Goal: Transaction & Acquisition: Purchase product/service

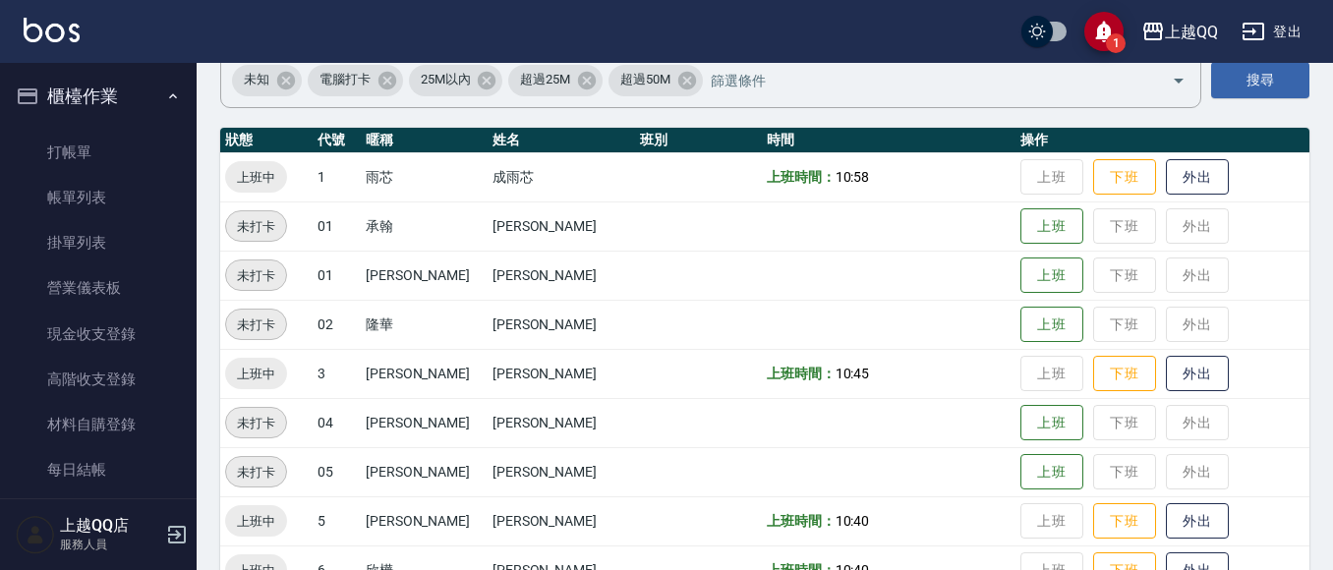
click at [130, 122] on ul "打帳單 帳單列表 掛單列表 營業儀表板 現金收支登錄 高階收支登錄 材料自購登錄 每日結帳 排班表 現場電腦打卡" at bounding box center [98, 357] width 181 height 471
click at [119, 140] on link "打帳單" at bounding box center [98, 152] width 181 height 45
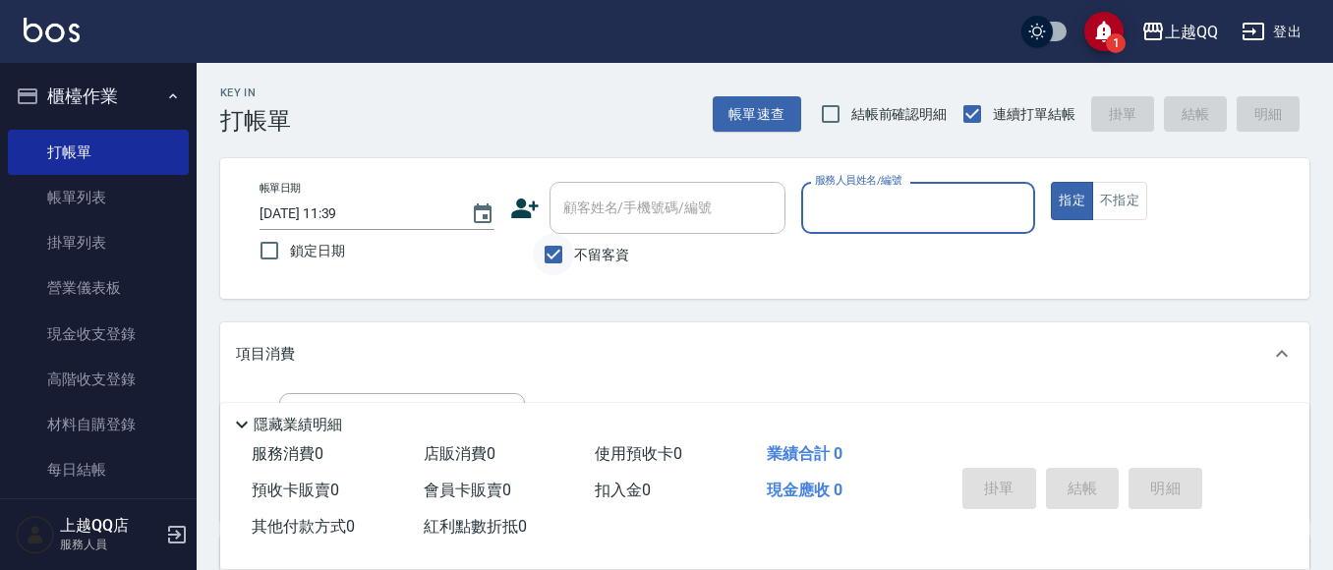
click at [562, 248] on input "不留客資" at bounding box center [553, 254] width 41 height 41
checkbox input "false"
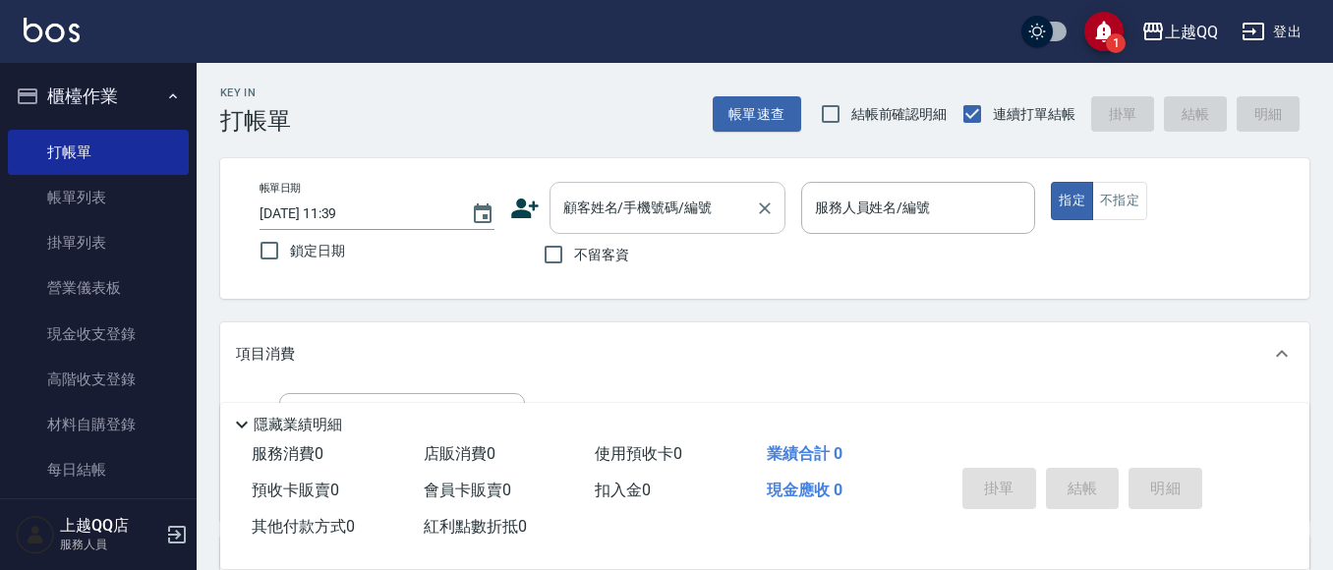
click at [620, 219] on input "顧客姓名/手機號碼/編號" at bounding box center [652, 208] width 189 height 34
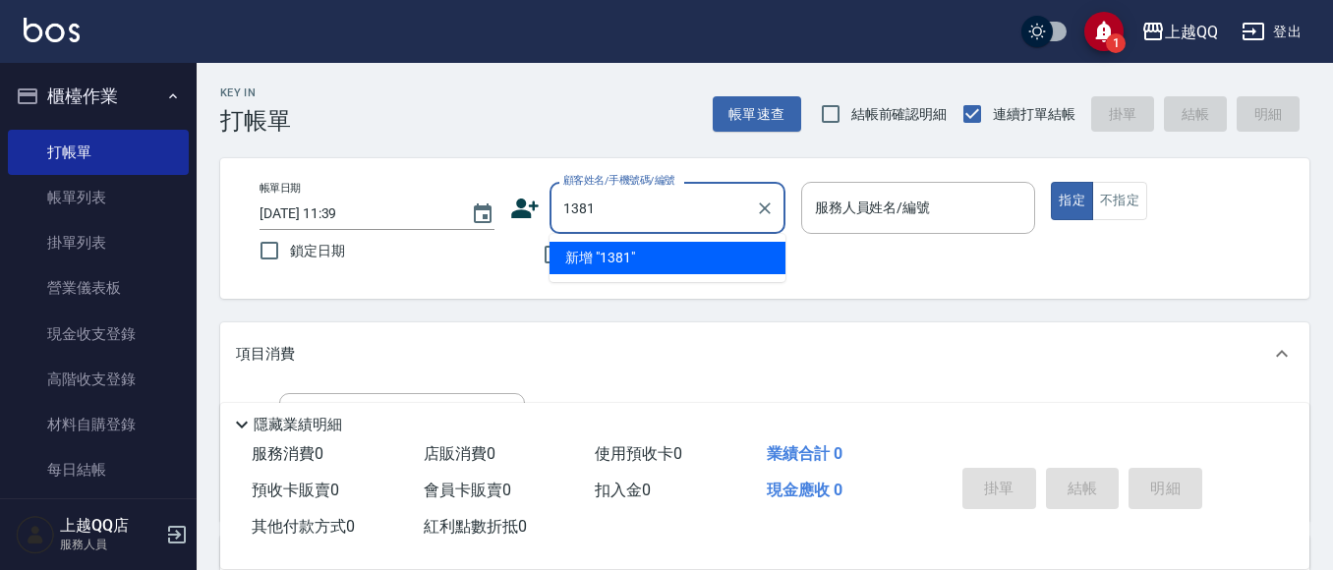
type input "1381"
click at [1051, 182] on button "指定" at bounding box center [1072, 201] width 42 height 38
type button "true"
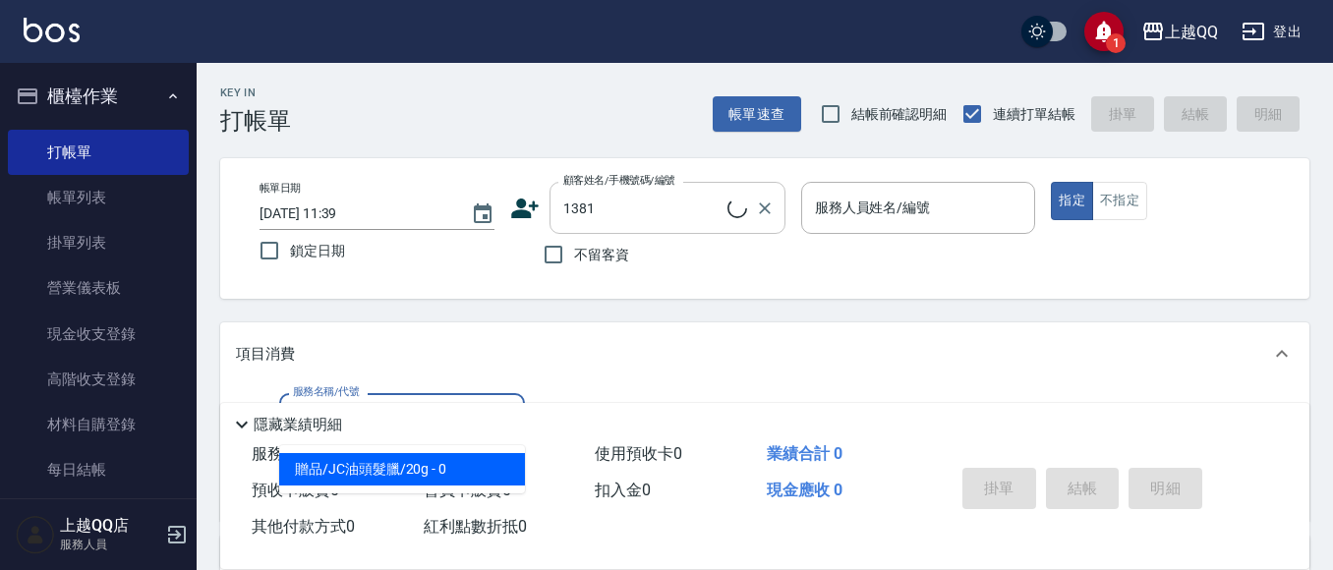
type input "203"
type input "[PERSON_NAME]/0933868835/1381"
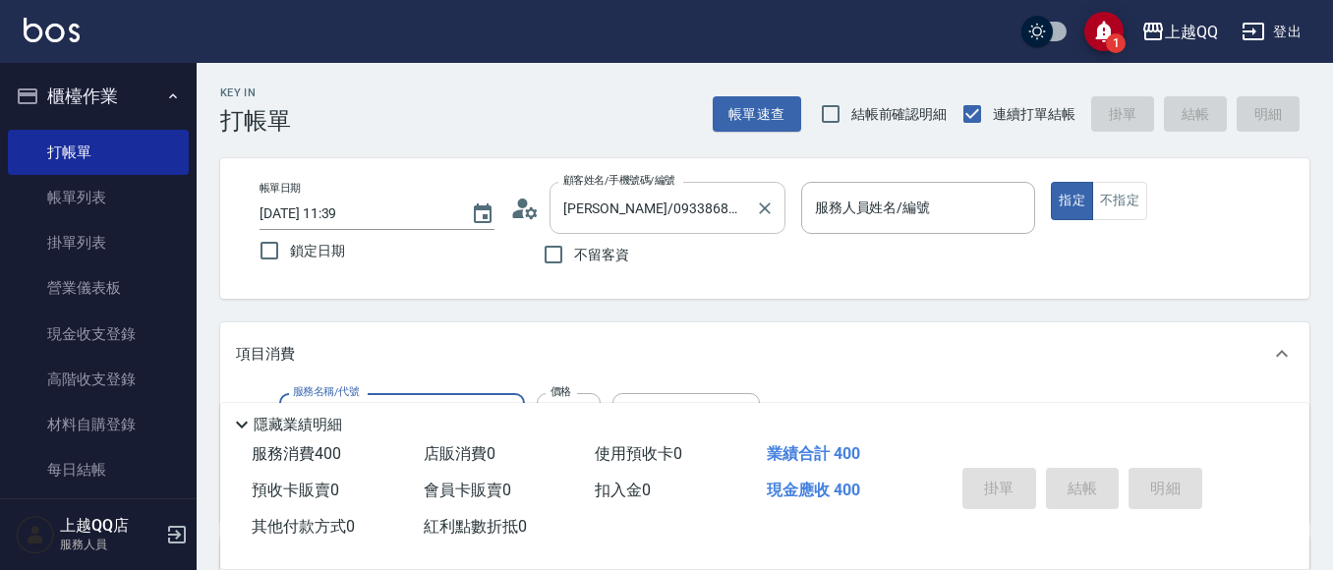
type input "203"
type input "佩怡-3"
type input "指定單剪(203)"
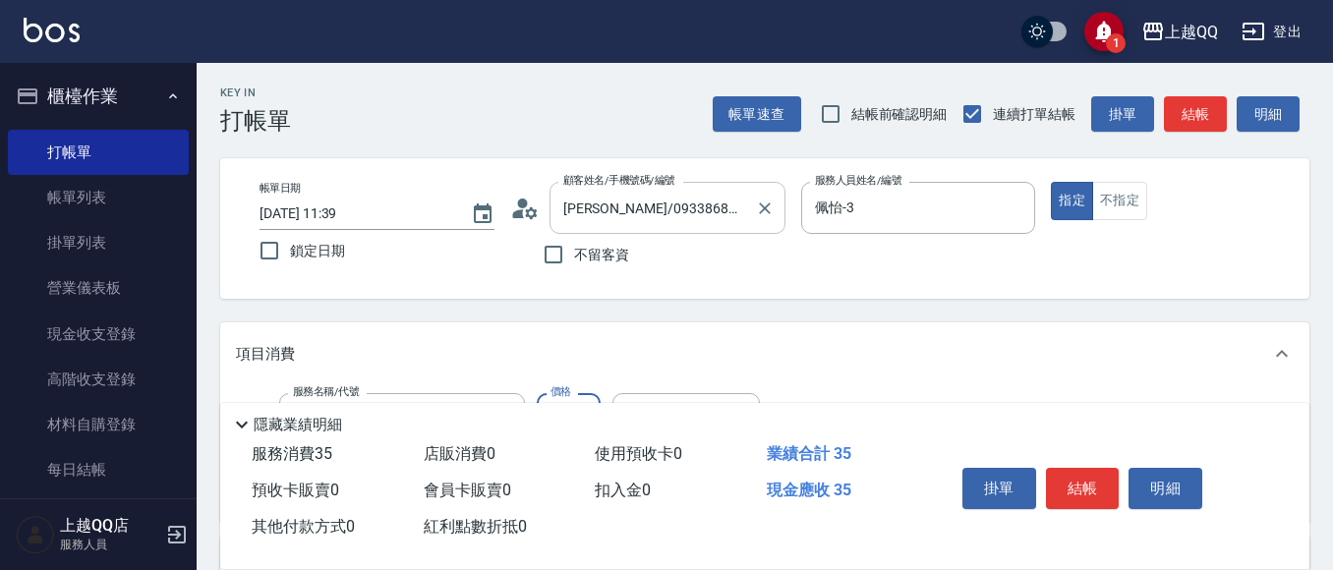
type input "350"
click at [1065, 468] on button "結帳" at bounding box center [1083, 488] width 74 height 41
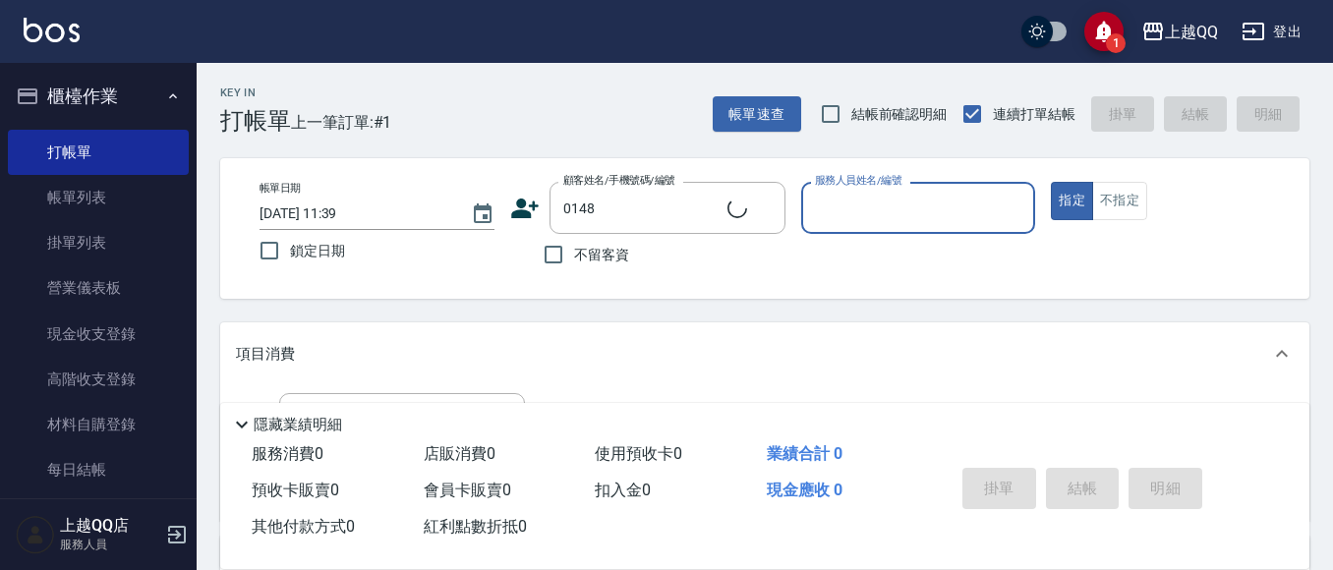
type input "[PERSON_NAME]/0939891348/0148"
type input "佩怡-3"
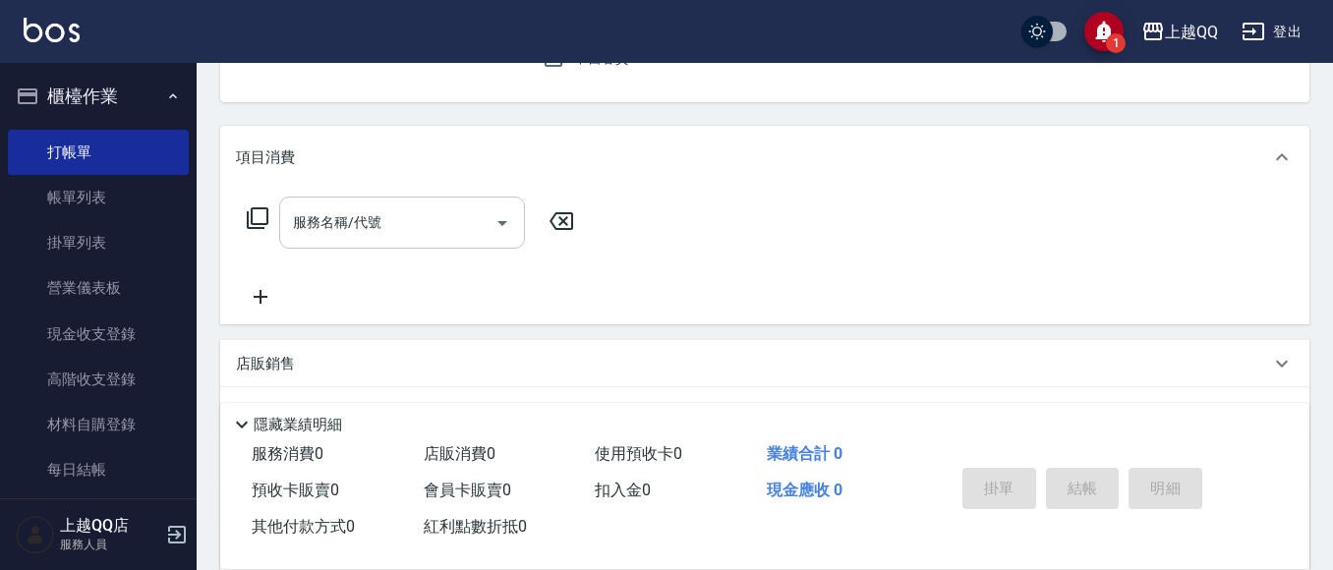
click at [450, 229] on input "服務名稱/代號" at bounding box center [387, 222] width 199 height 34
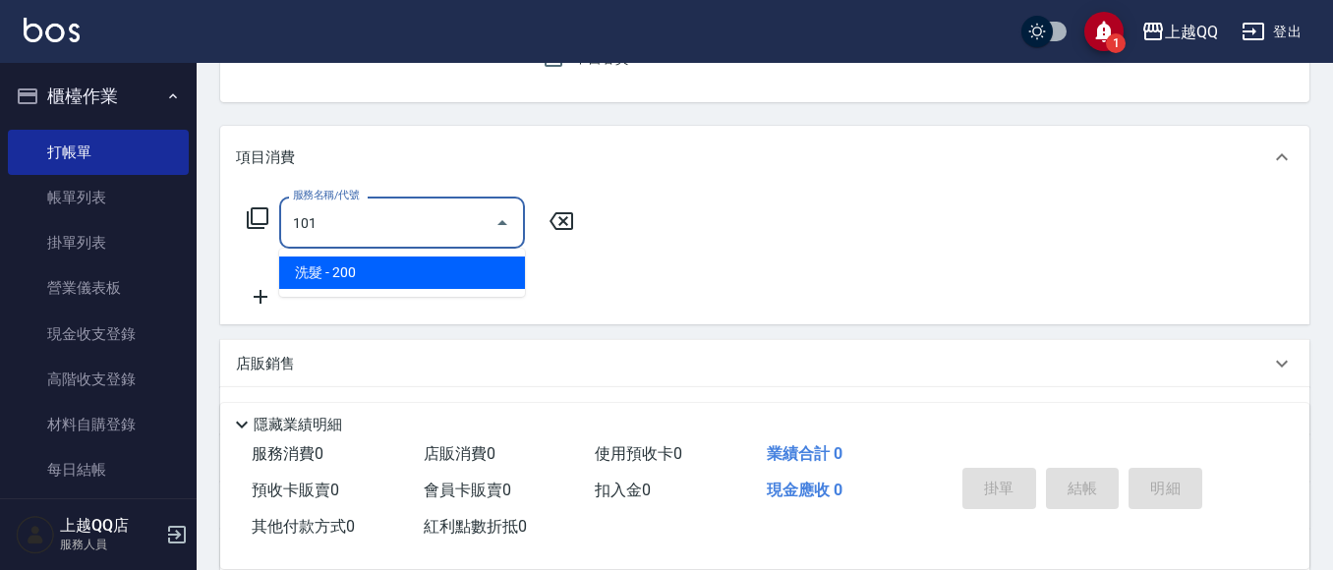
type input "洗髮(101)"
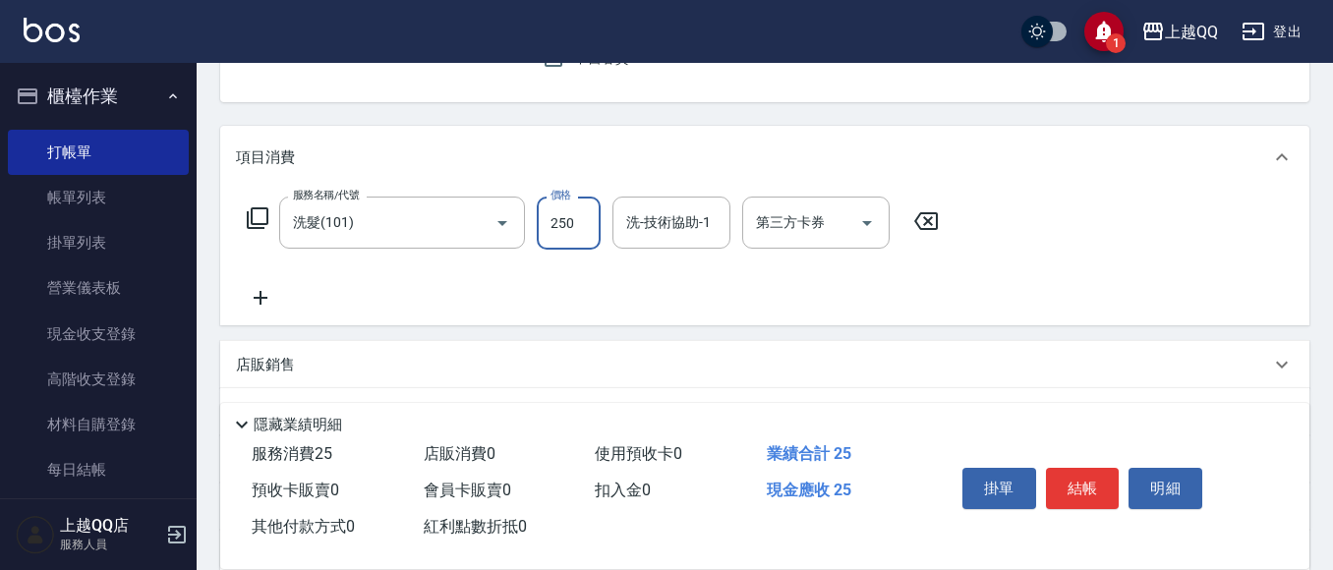
type input "250"
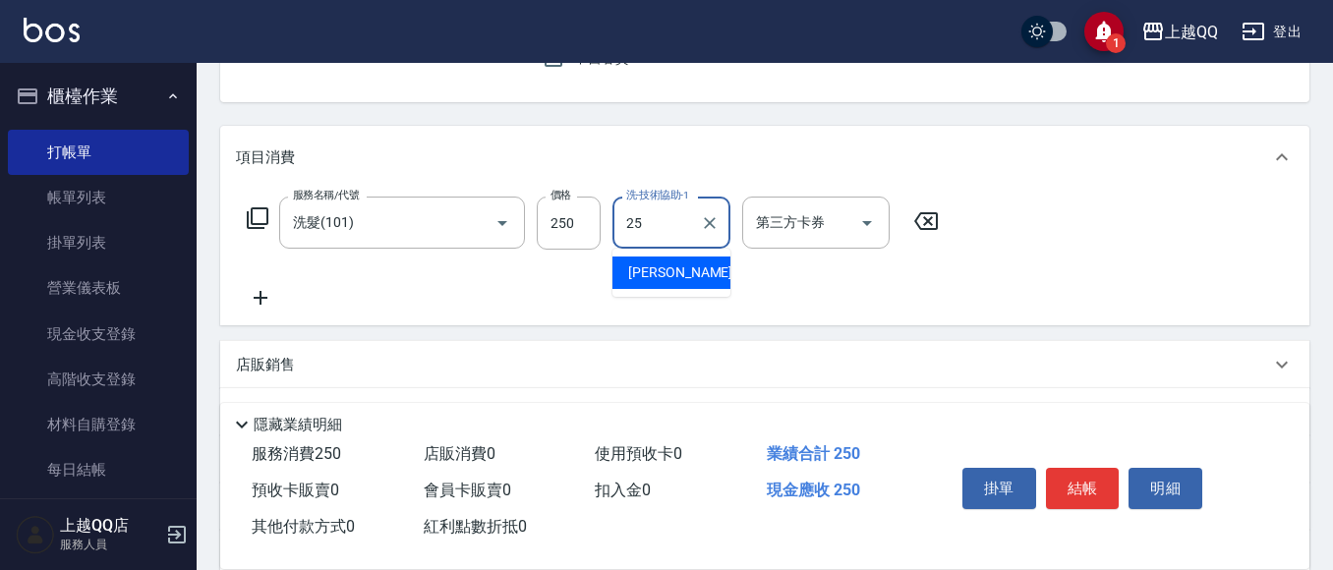
type input "[PERSON_NAME]-25"
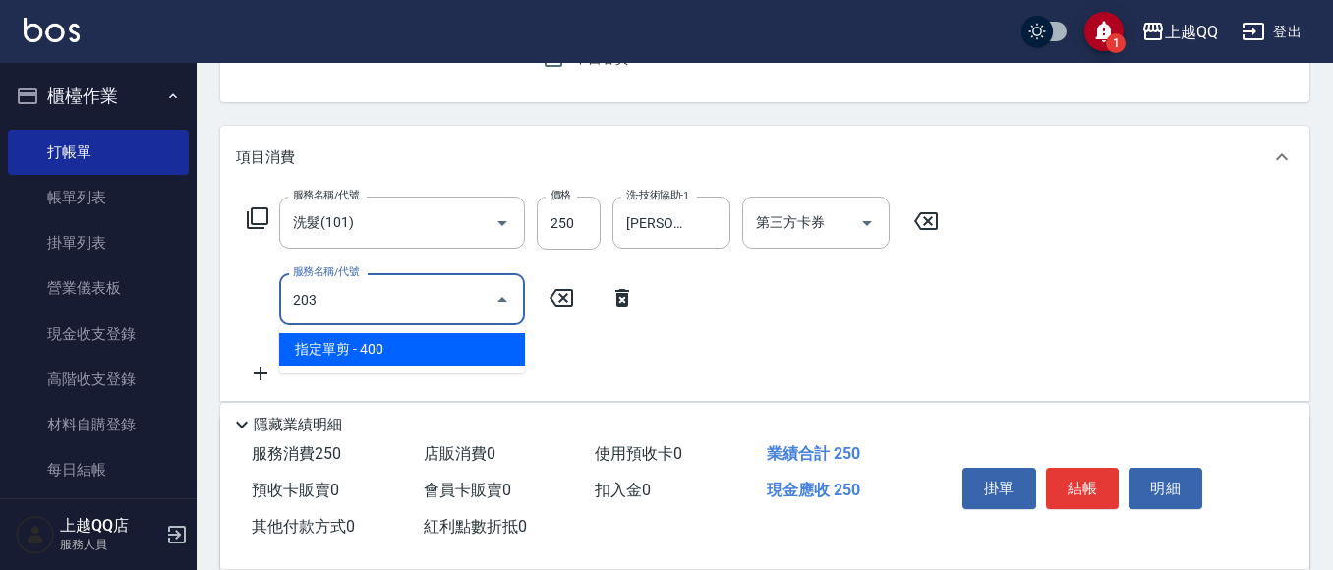
type input "指定單剪(203)"
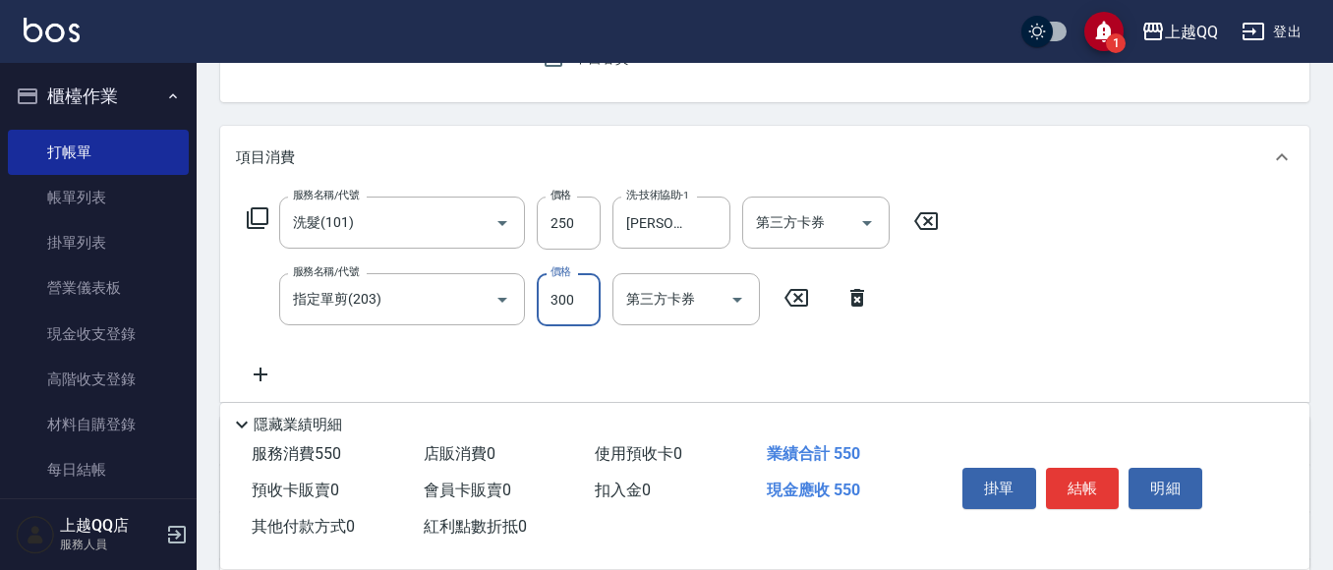
type input "300"
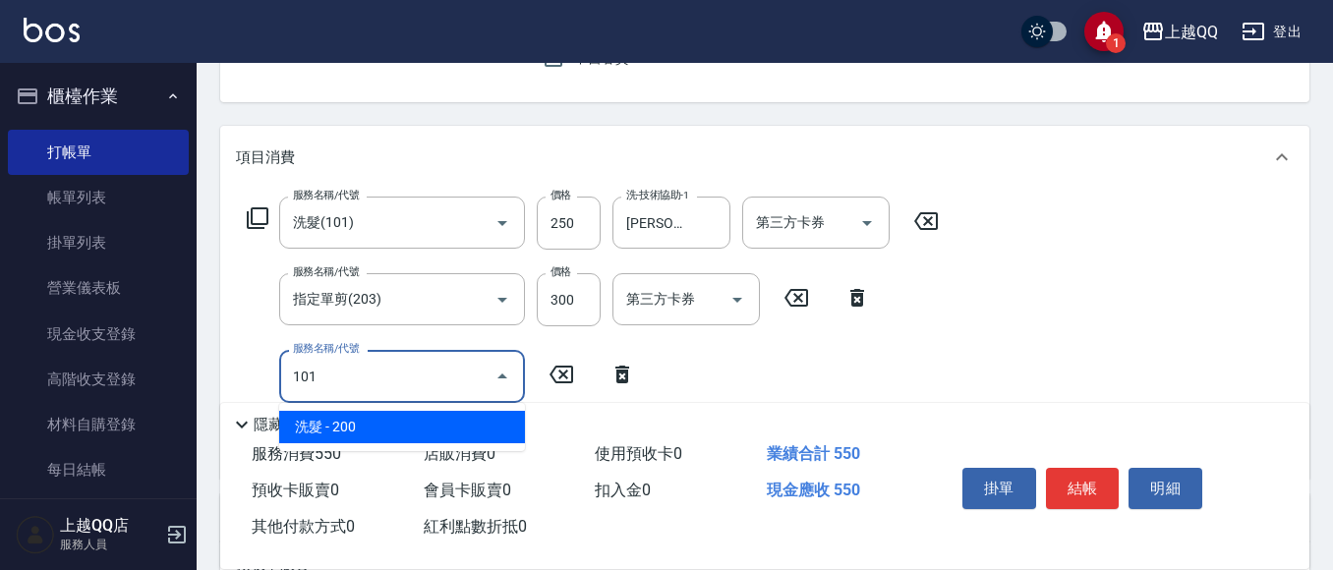
type input "洗髮(101)"
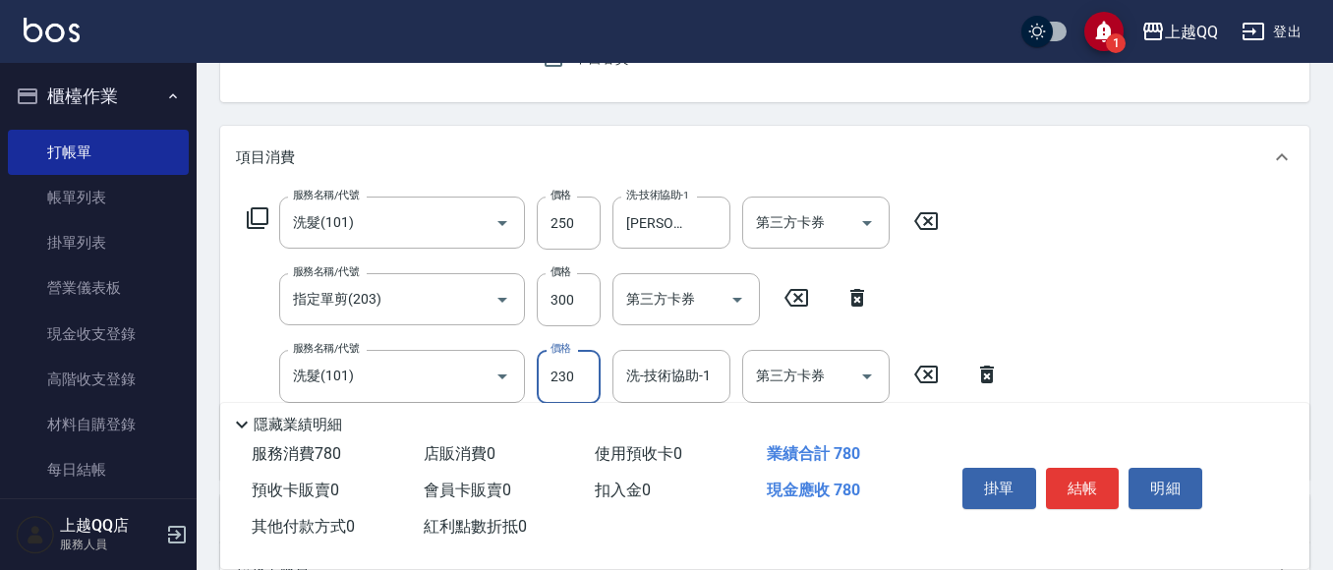
type input "230"
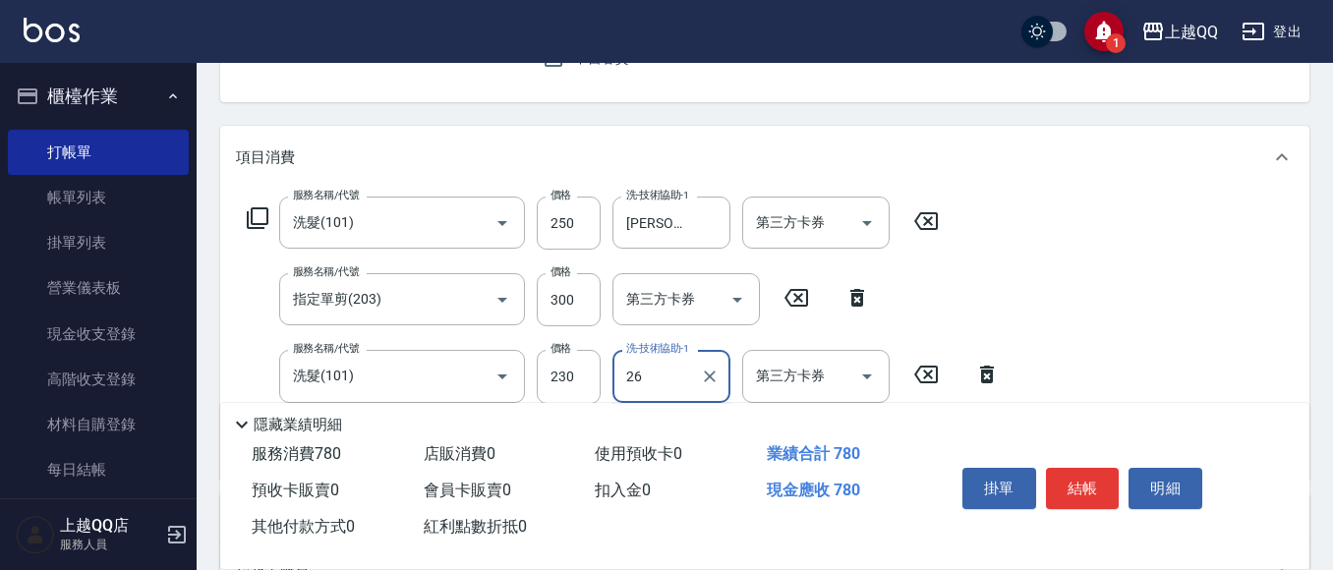
type input "[PERSON_NAME]-26"
type input "指定單剪(203)"
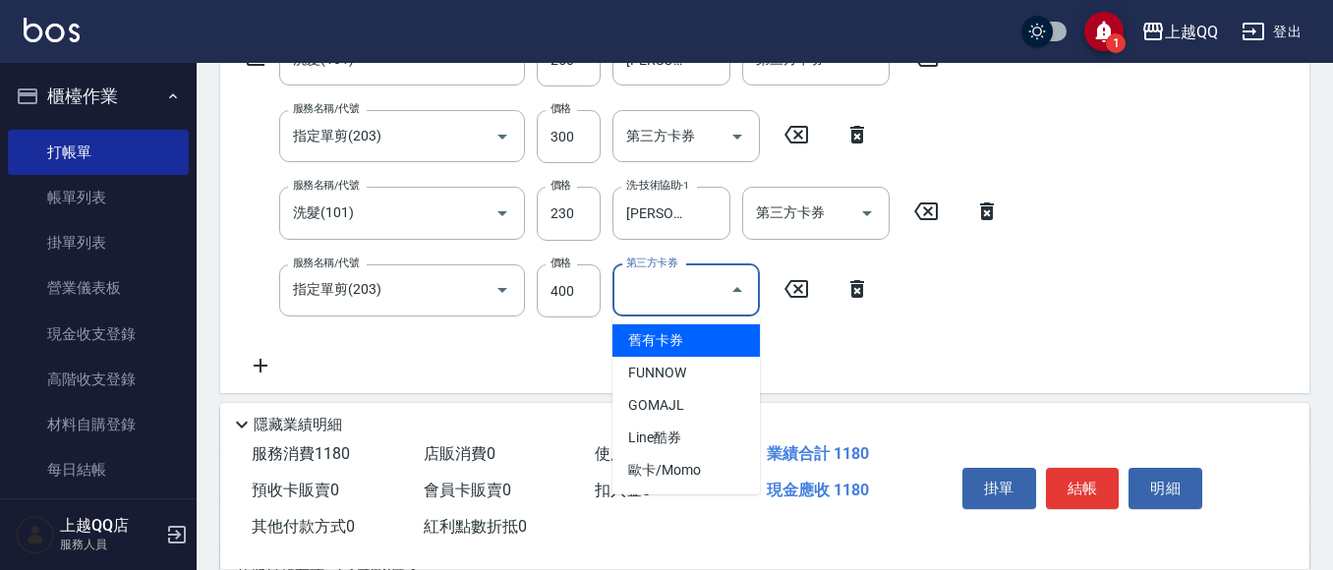
scroll to position [393, 0]
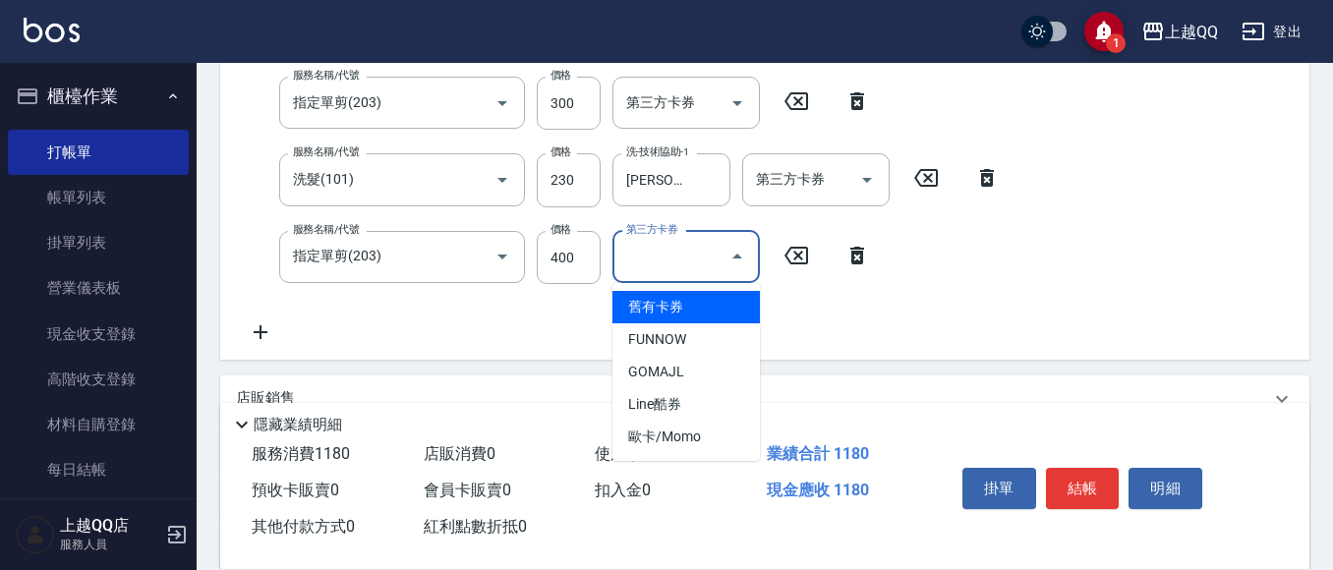
click at [811, 258] on icon at bounding box center [796, 256] width 49 height 24
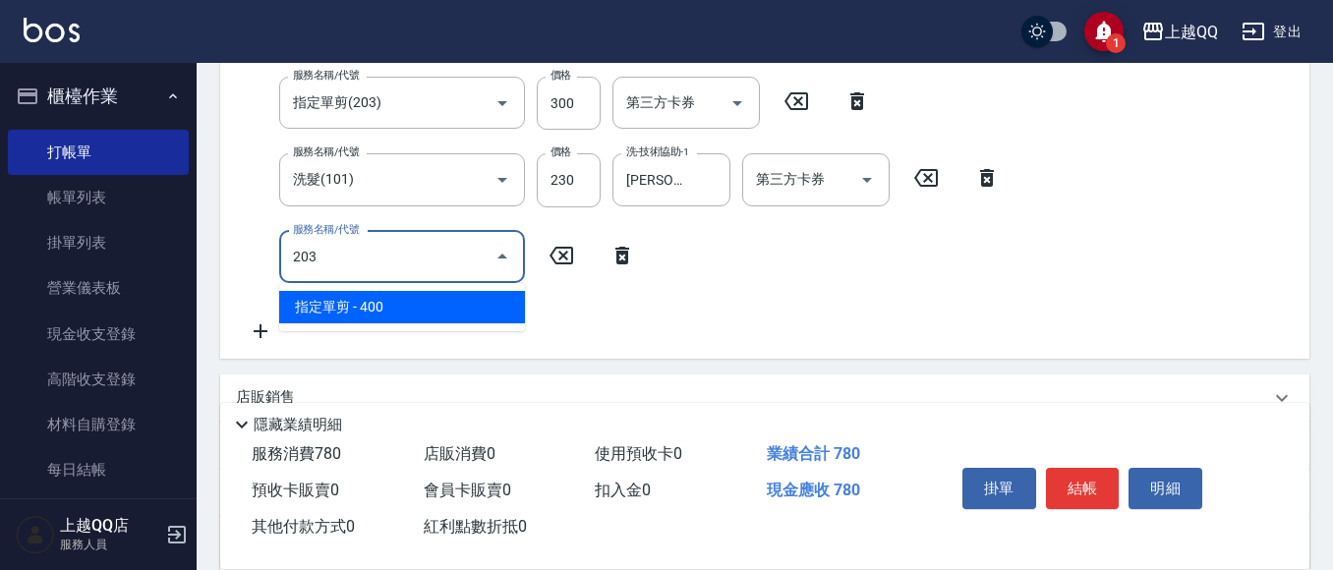
type input "指定單剪(203)"
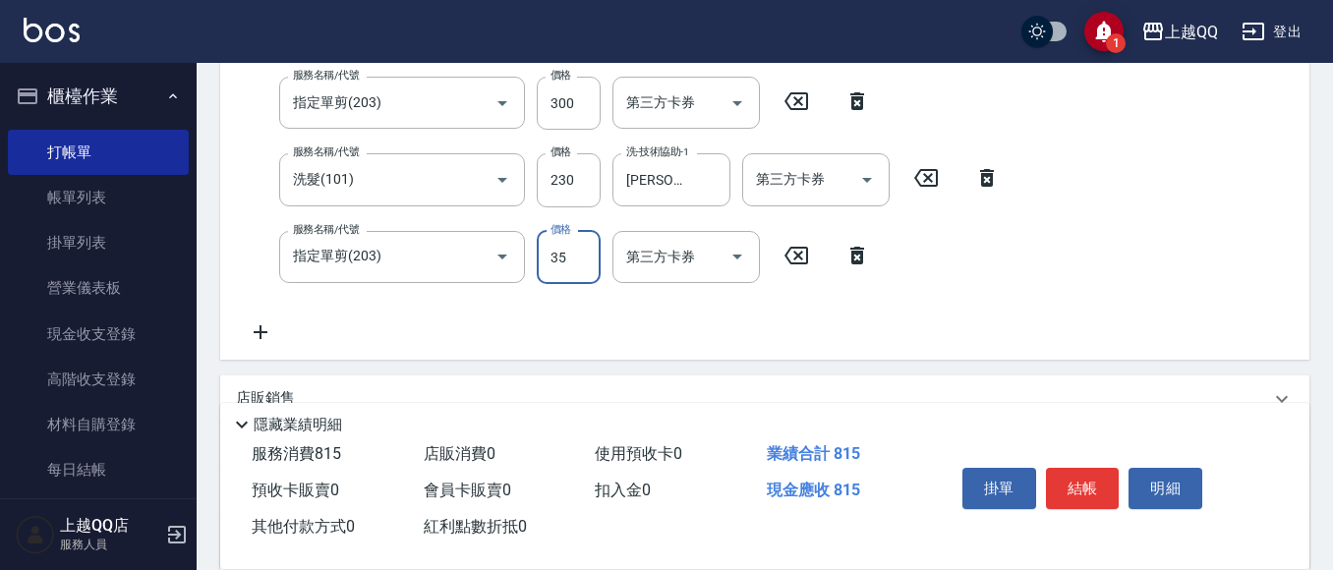
type input "350"
click at [1163, 241] on div "服務名稱/代號 洗髮(101) 服務名稱/代號 價格 250 價格 洗-技術協助-1 [PERSON_NAME]-25 洗-技術協助-1 第三方卡券 第三方卡…" at bounding box center [764, 176] width 1089 height 368
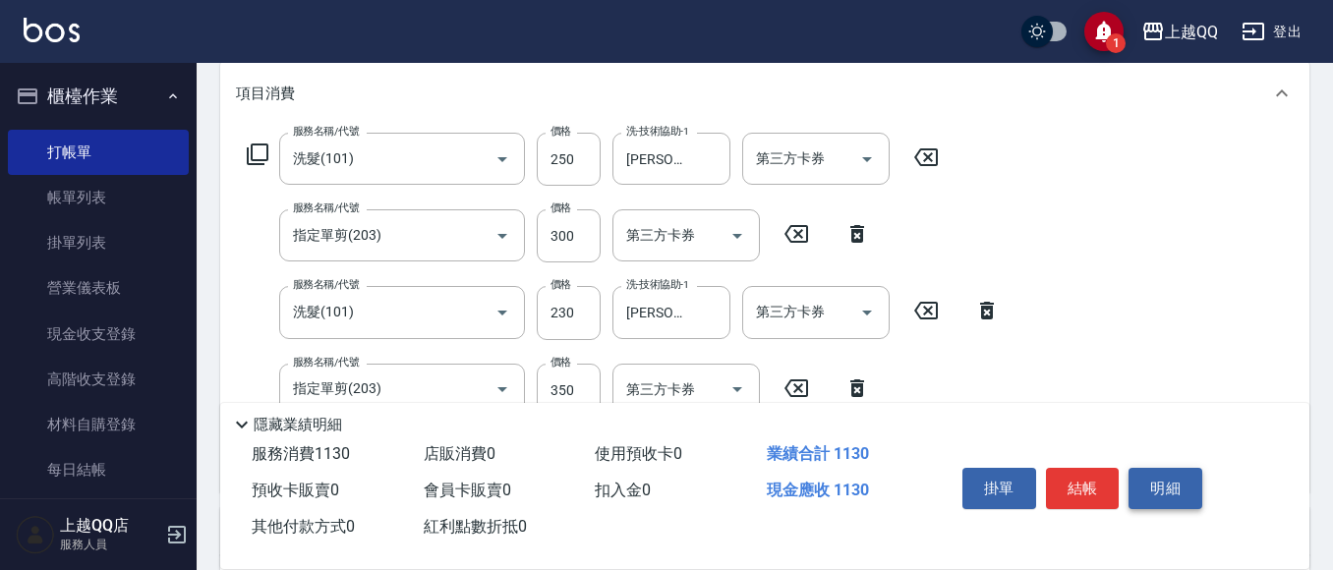
scroll to position [295, 0]
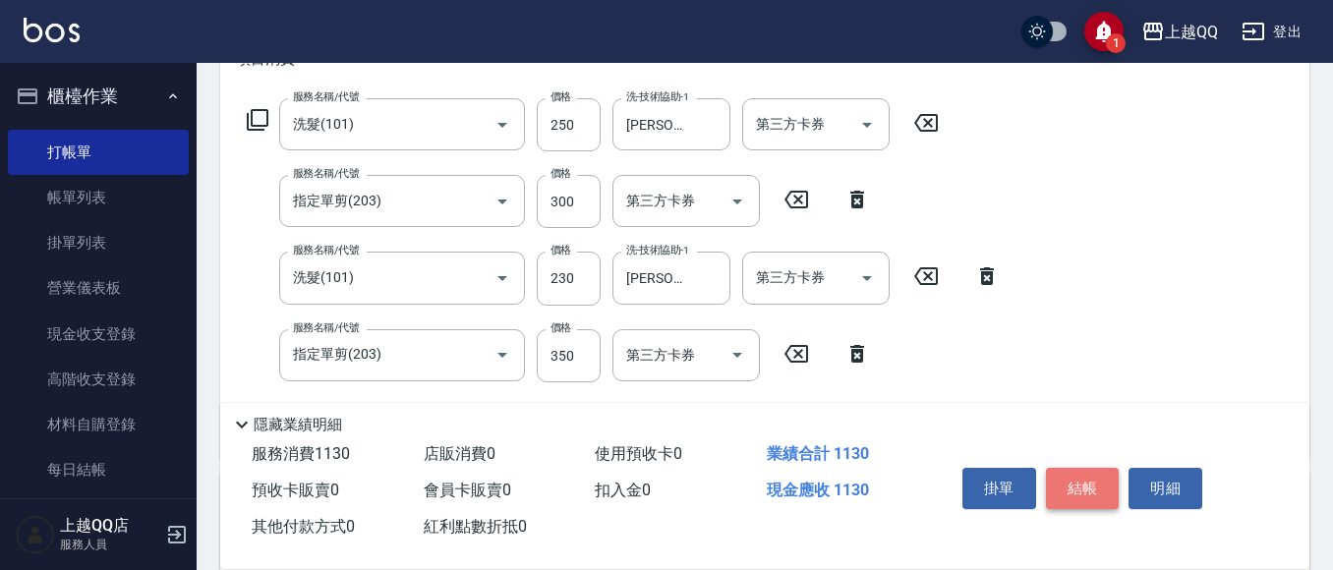
click at [1081, 475] on button "結帳" at bounding box center [1083, 488] width 74 height 41
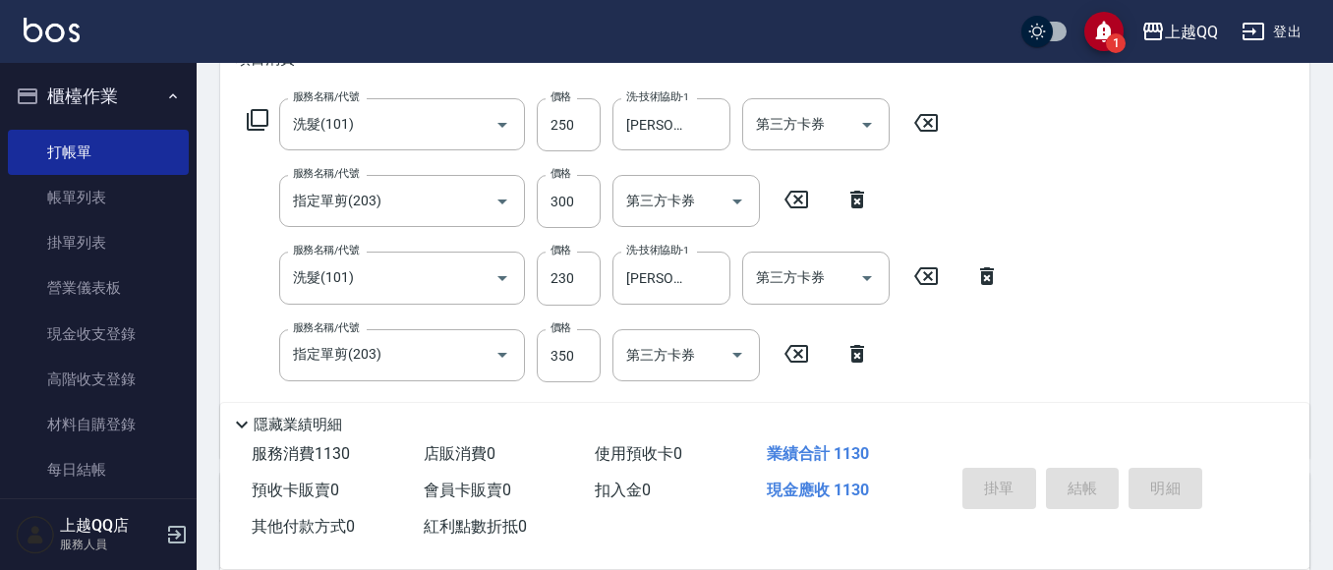
type input "[DATE] 11:40"
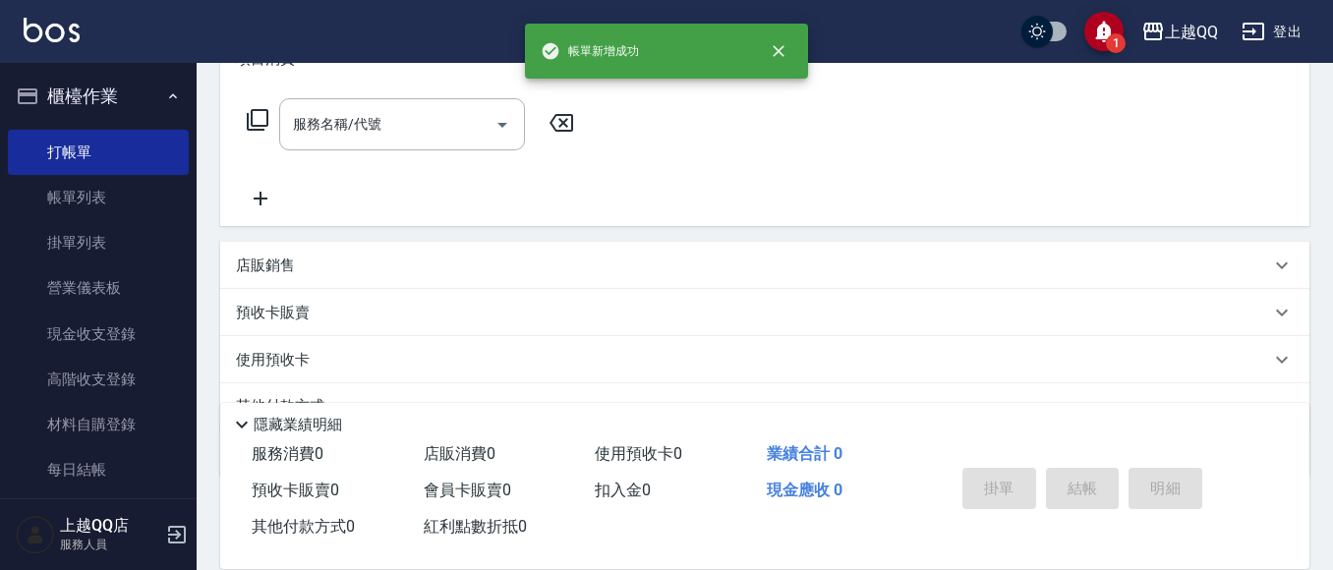
scroll to position [0, 0]
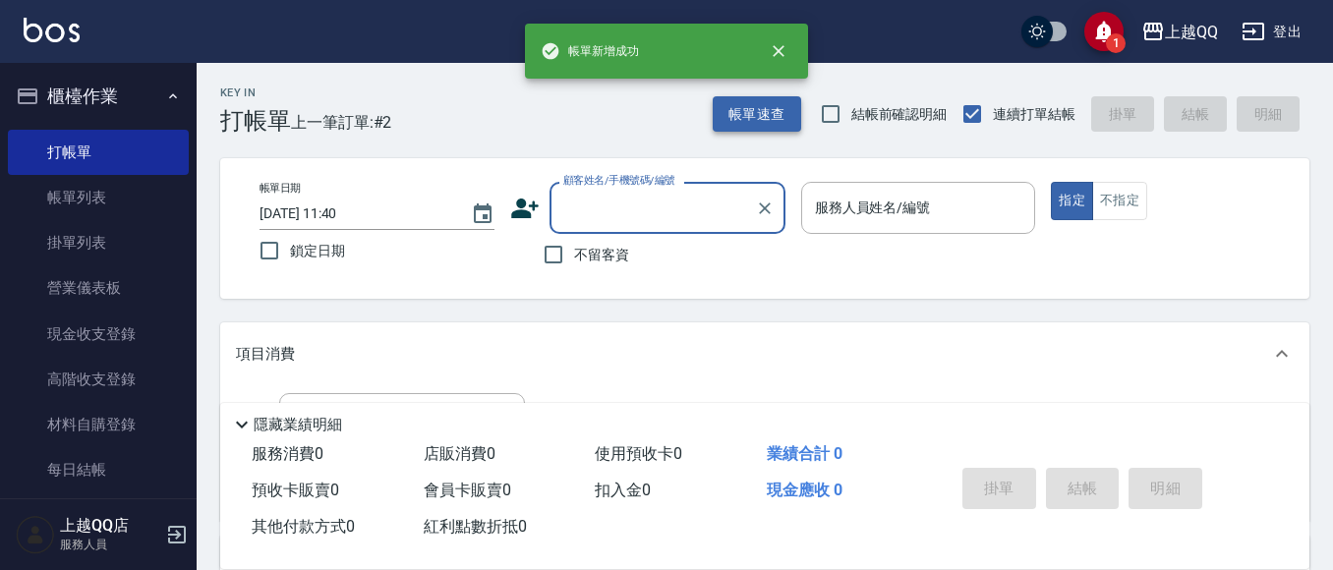
click at [730, 100] on button "帳單速查" at bounding box center [757, 114] width 88 height 36
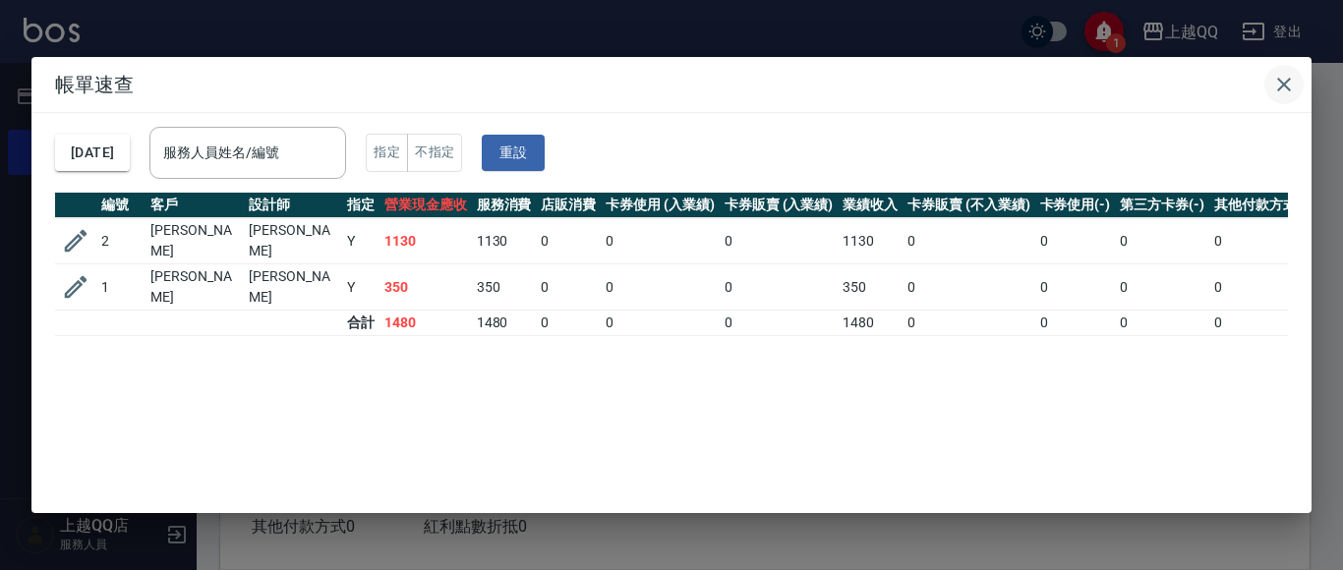
click at [1279, 84] on icon "button" at bounding box center [1284, 85] width 24 height 24
